Goal: Navigation & Orientation: Find specific page/section

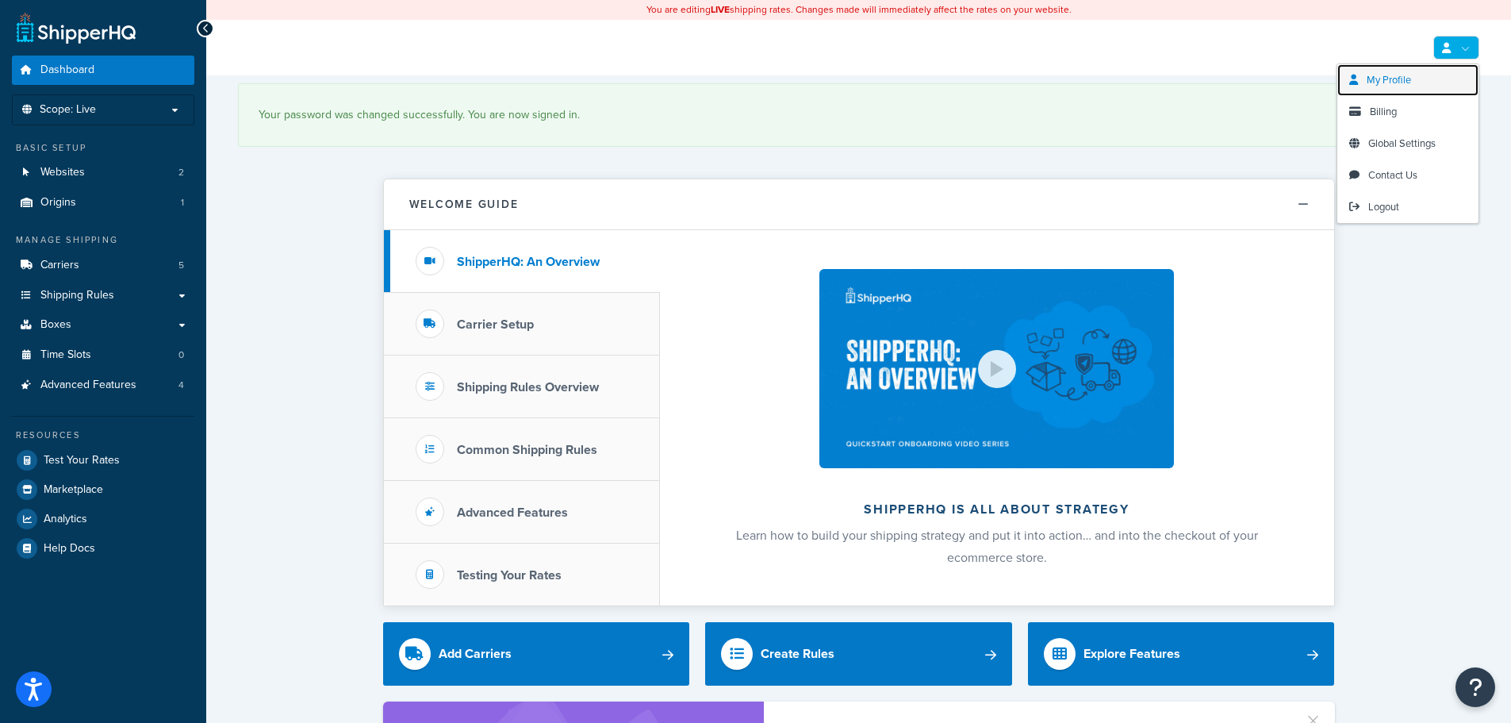
click at [1409, 75] on span "My Profile" at bounding box center [1389, 79] width 44 height 15
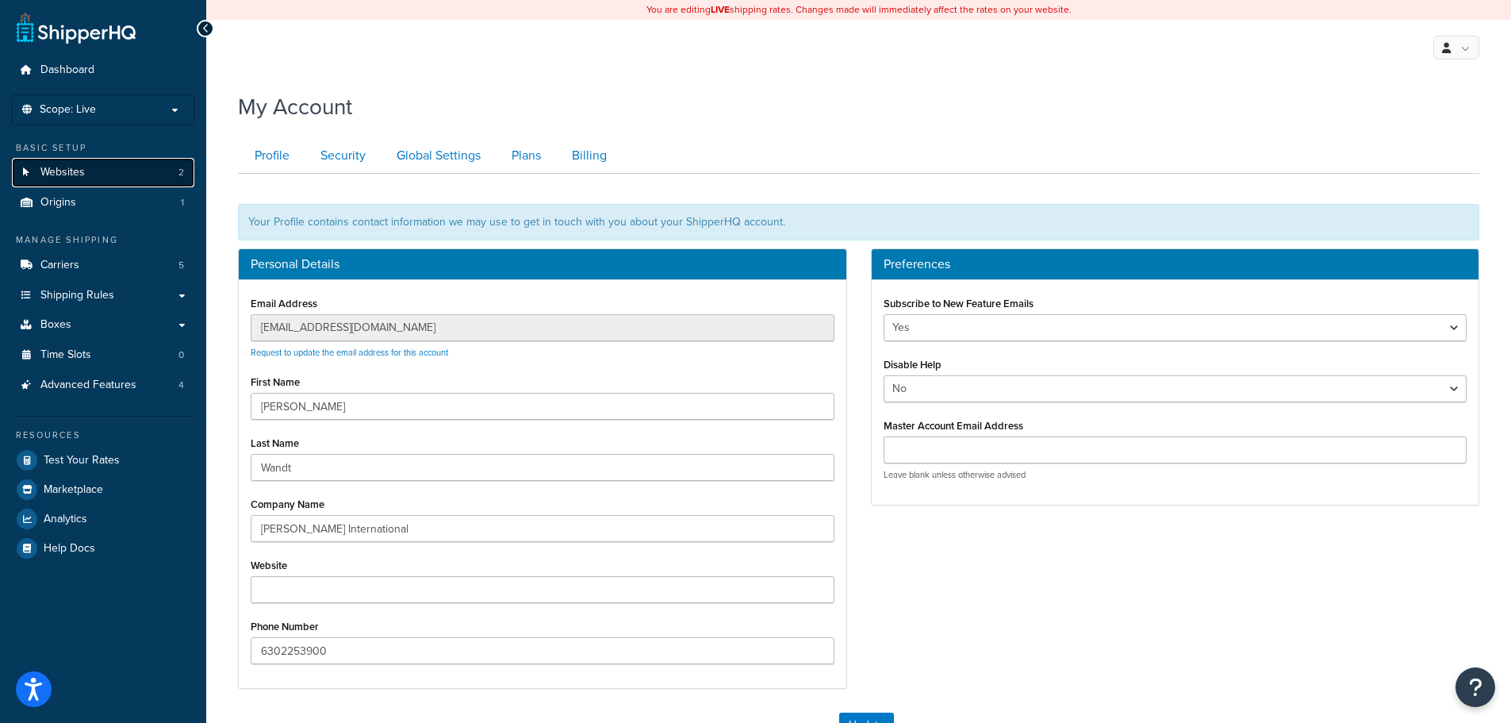
click at [96, 167] on link "Websites 2" at bounding box center [103, 172] width 182 height 29
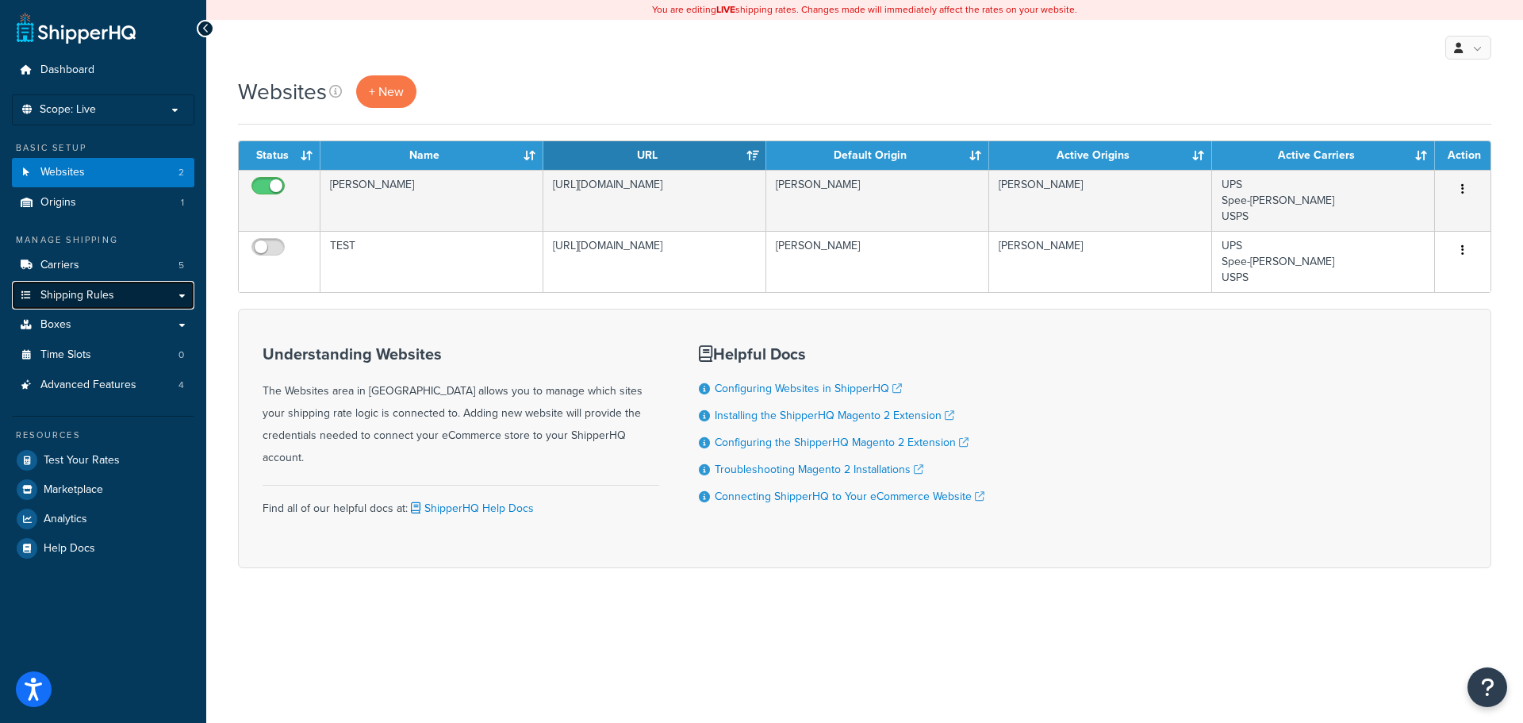
click at [105, 290] on span "Shipping Rules" at bounding box center [77, 295] width 74 height 13
